Goal: Transaction & Acquisition: Purchase product/service

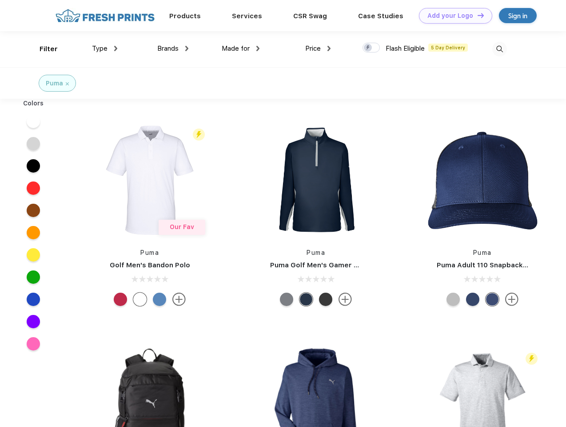
scroll to position [0, 0]
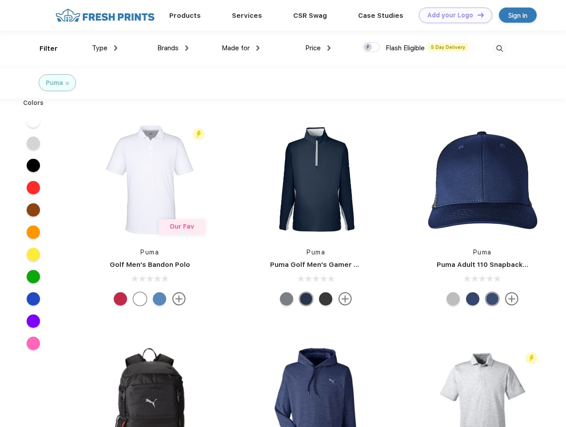
click at [452, 15] on link "Add your Logo Design Tool" at bounding box center [455, 16] width 73 height 16
click at [0, 0] on div "Design Tool" at bounding box center [0, 0] width 0 height 0
click at [477, 15] on link "Add your Logo Design Tool" at bounding box center [455, 16] width 73 height 16
click at [43, 48] on div "Filter" at bounding box center [49, 49] width 18 height 10
click at [105, 48] on span "Type" at bounding box center [100, 48] width 16 height 8
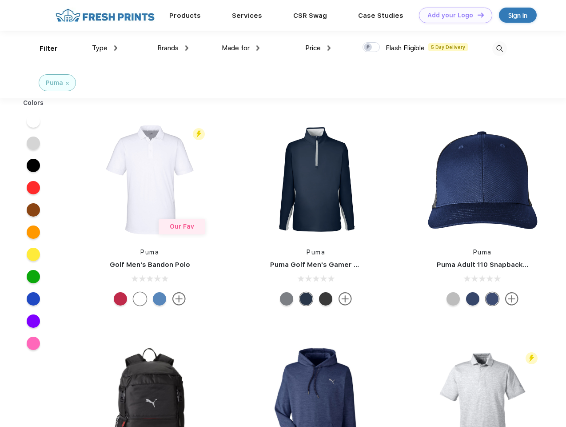
click at [173, 48] on span "Brands" at bounding box center [167, 48] width 21 height 8
click at [241, 48] on span "Made for" at bounding box center [236, 48] width 28 height 8
click at [318, 48] on span "Price" at bounding box center [313, 48] width 16 height 8
click at [371, 48] on div at bounding box center [371, 47] width 17 height 10
click at [368, 48] on input "checkbox" at bounding box center [366, 45] width 6 height 6
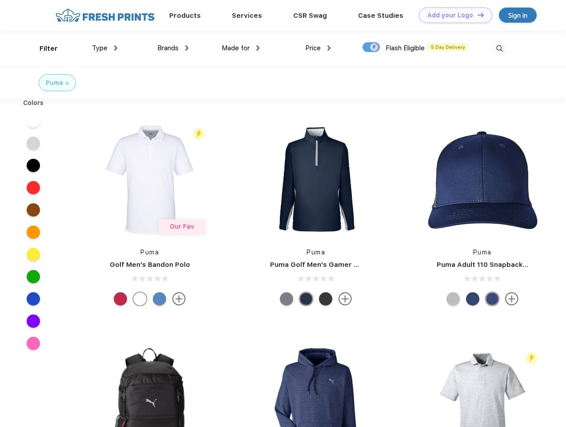
click at [499, 48] on img at bounding box center [499, 48] width 15 height 15
